Goal: Task Accomplishment & Management: Manage account settings

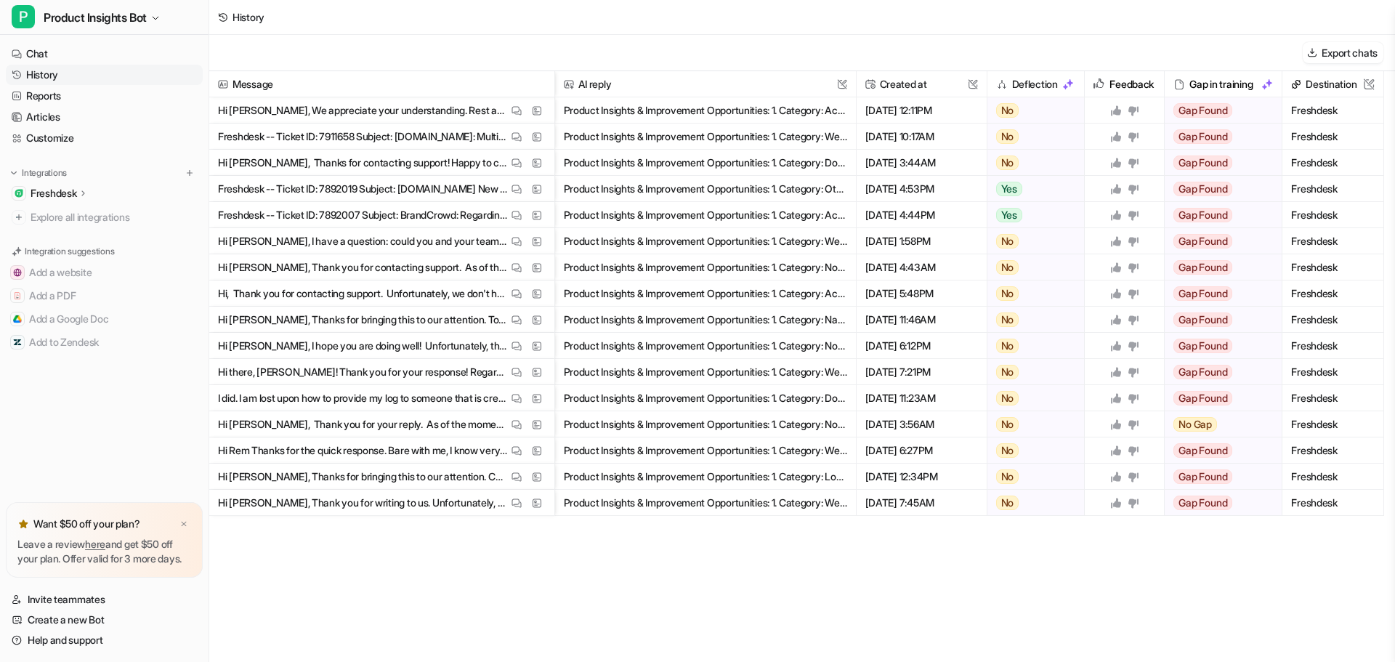
click at [57, 141] on link "Customize" at bounding box center [104, 138] width 197 height 20
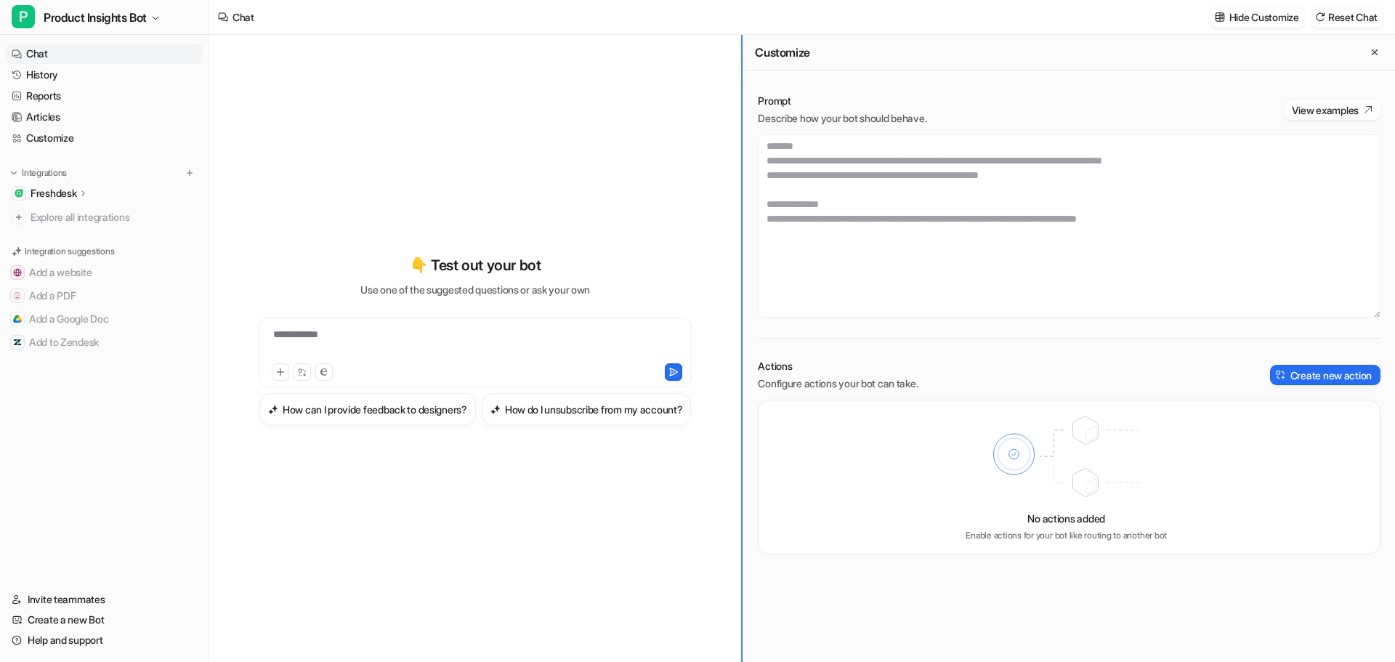
click at [661, 220] on div "**********" at bounding box center [802, 348] width 1186 height 627
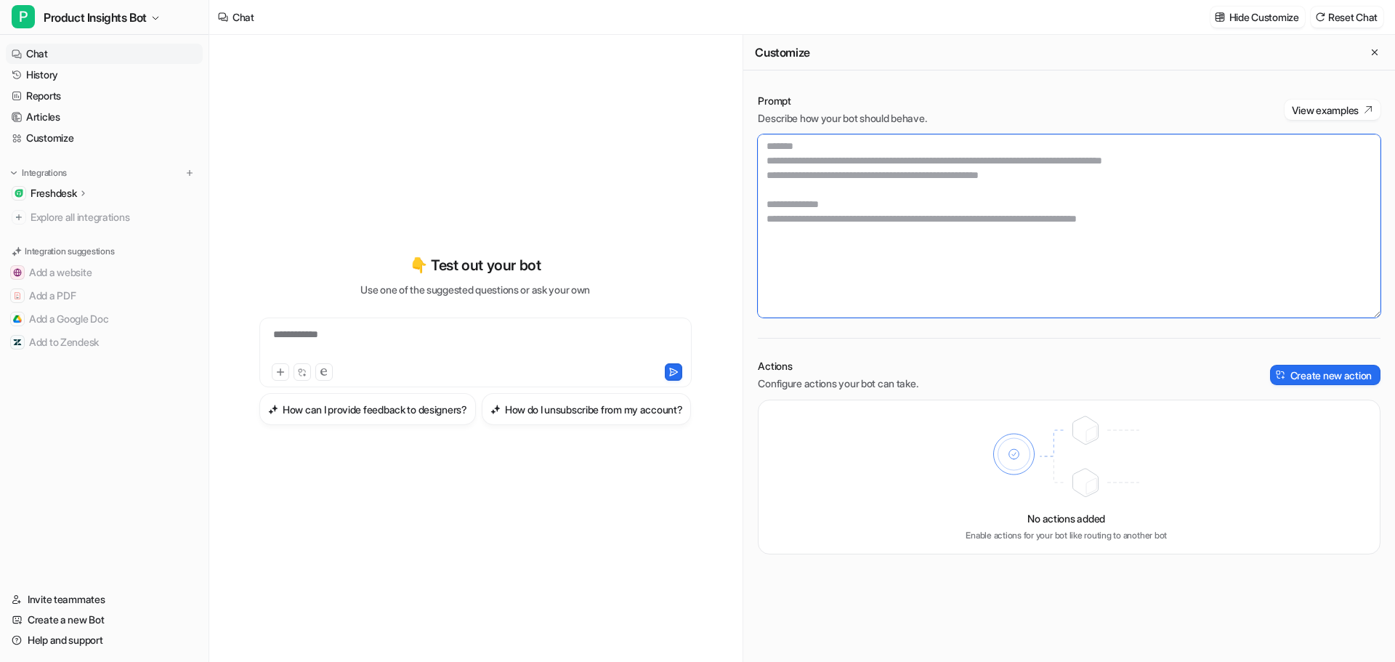
scroll to position [73, 0]
drag, startPoint x: 1017, startPoint y: 229, endPoint x: 761, endPoint y: 185, distance: 259.6
click at [761, 185] on textarea at bounding box center [1069, 225] width 623 height 183
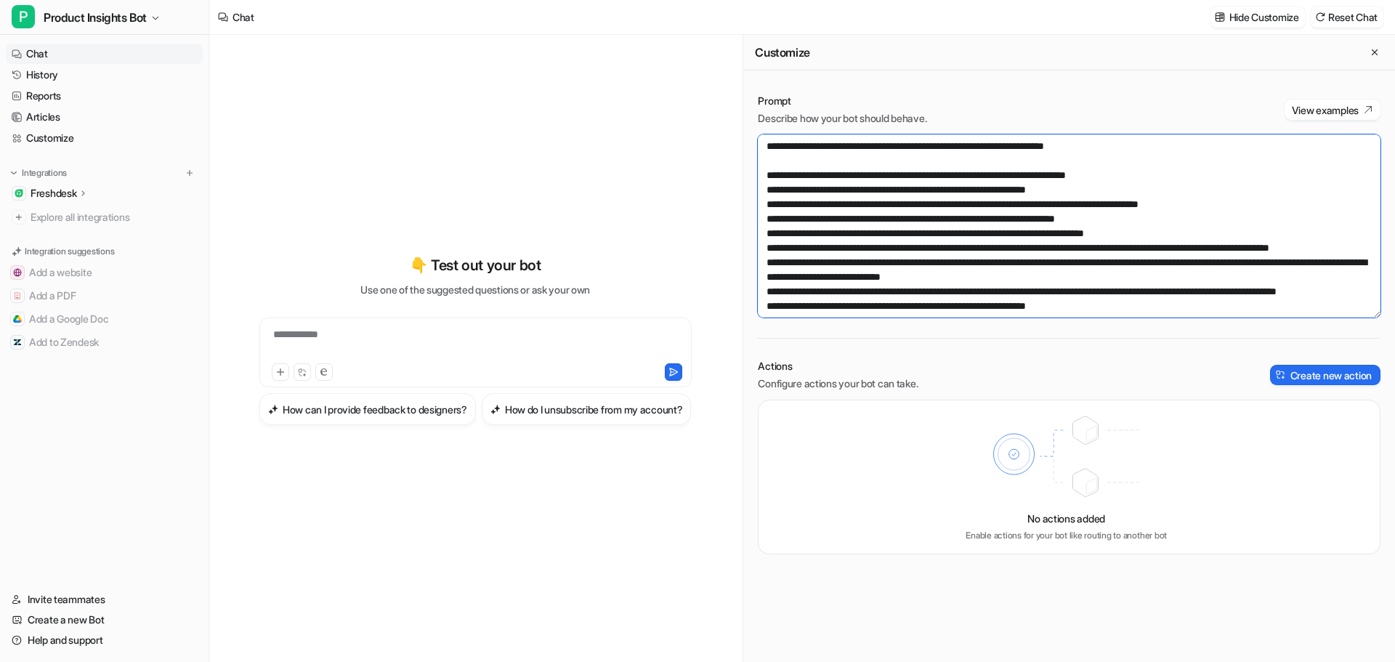
click at [876, 265] on textarea at bounding box center [1069, 225] width 623 height 183
drag, startPoint x: 922, startPoint y: 190, endPoint x: 877, endPoint y: 192, distance: 45.1
click at [877, 192] on textarea at bounding box center [1069, 225] width 623 height 183
drag, startPoint x: 911, startPoint y: 203, endPoint x: 844, endPoint y: 206, distance: 67.7
click at [844, 206] on textarea at bounding box center [1069, 225] width 623 height 183
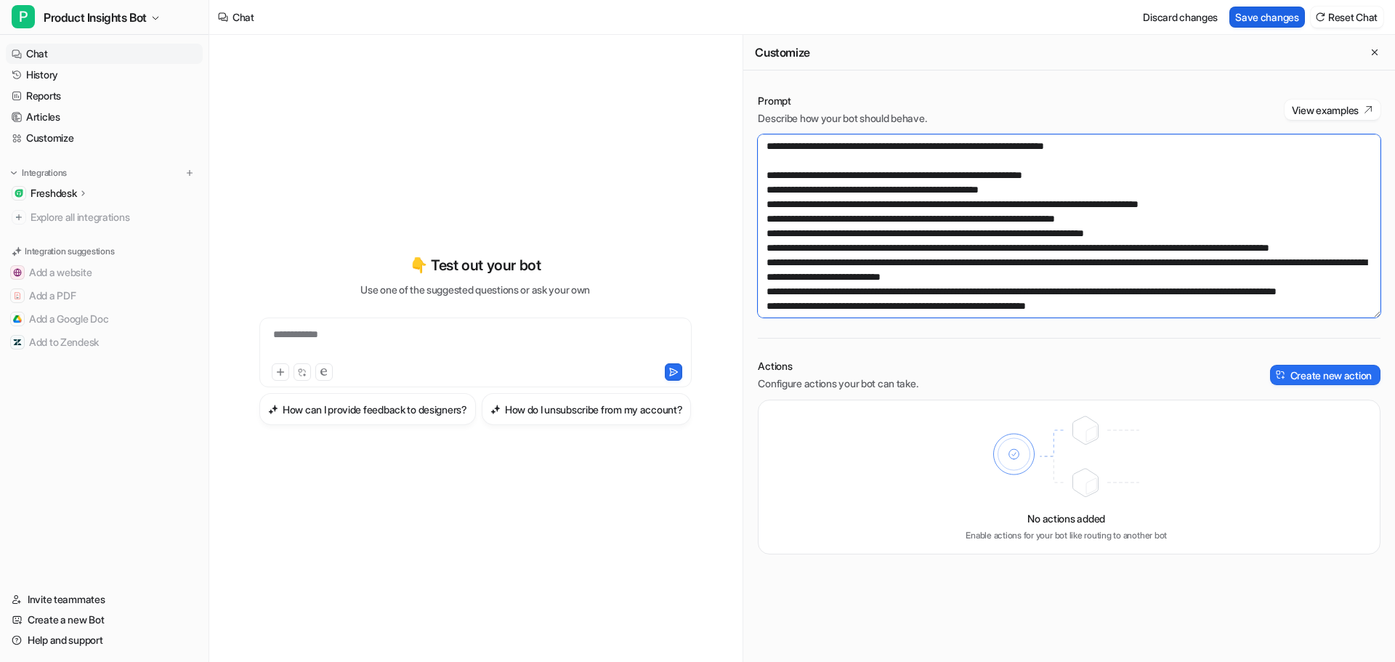
type textarea "**********"
click at [1268, 14] on button "Save changes" at bounding box center [1268, 17] width 76 height 21
click at [803, 280] on textarea at bounding box center [1069, 225] width 623 height 183
click at [874, 227] on textarea at bounding box center [1069, 225] width 623 height 183
